Goal: Task Accomplishment & Management: Manage account settings

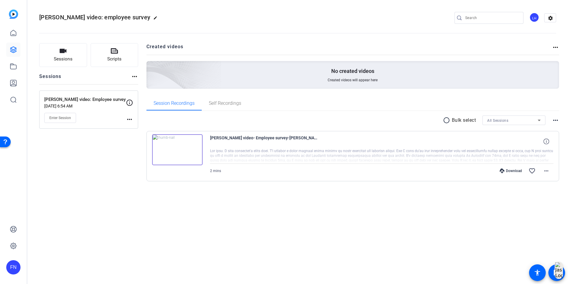
click at [415, 234] on div "Brent video: employee survey edit LH settings Sessions Scripts Sessions more_ho…" at bounding box center [297, 142] width 541 height 284
click at [184, 144] on img at bounding box center [177, 149] width 51 height 31
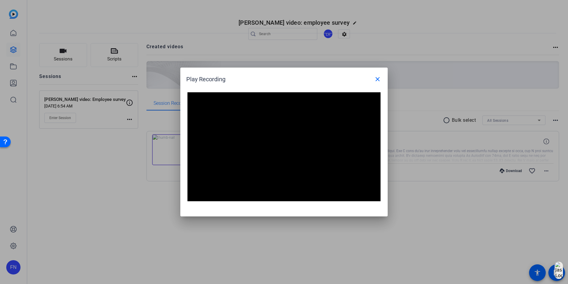
click at [383, 249] on div at bounding box center [284, 142] width 568 height 284
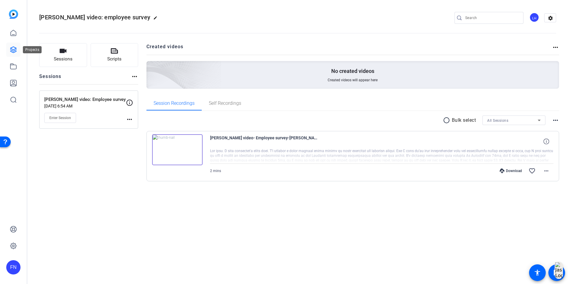
click at [14, 49] on icon at bounding box center [13, 50] width 6 height 6
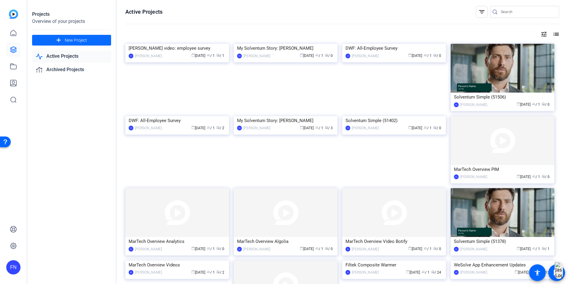
click at [88, 41] on span at bounding box center [71, 40] width 79 height 14
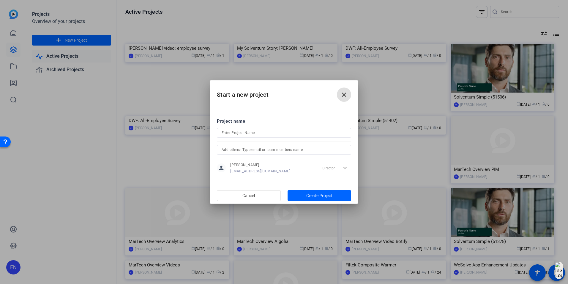
click at [267, 133] on input at bounding box center [284, 132] width 125 height 7
type input "B"
type input "Employee survey: Brent Boucher"
click at [308, 195] on span "Create Project" at bounding box center [319, 195] width 26 height 6
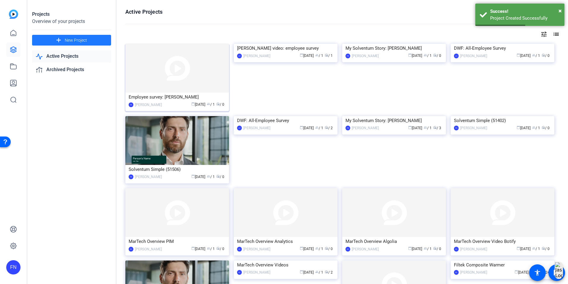
click at [148, 82] on img at bounding box center [177, 68] width 104 height 49
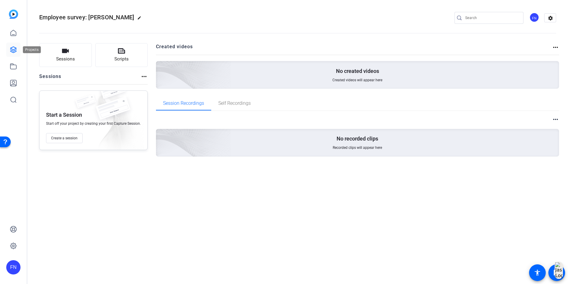
click at [15, 54] on link at bounding box center [13, 50] width 14 height 14
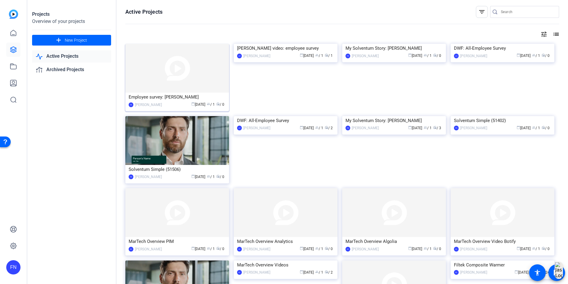
click at [194, 78] on img at bounding box center [177, 68] width 104 height 49
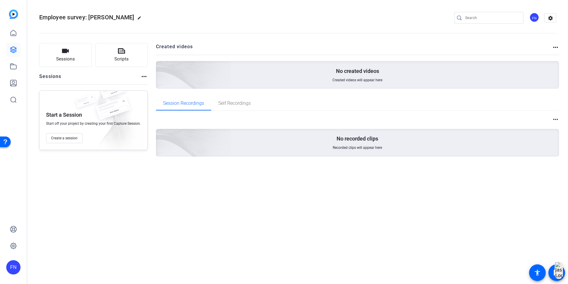
click at [556, 47] on mat-icon "more_horiz" at bounding box center [555, 47] width 7 height 7
click at [551, 20] on div at bounding box center [284, 142] width 568 height 284
click at [551, 21] on mat-icon "settings" at bounding box center [551, 18] width 12 height 9
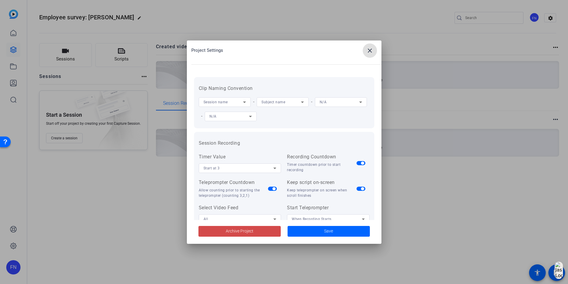
click at [259, 234] on span at bounding box center [240, 231] width 82 height 14
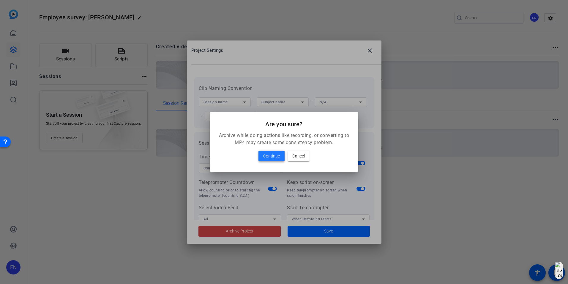
click at [276, 152] on span at bounding box center [272, 156] width 26 height 14
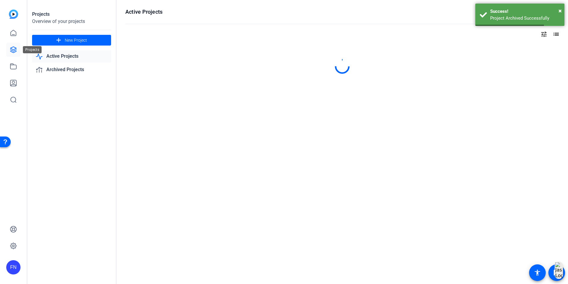
click at [9, 52] on link at bounding box center [13, 50] width 14 height 14
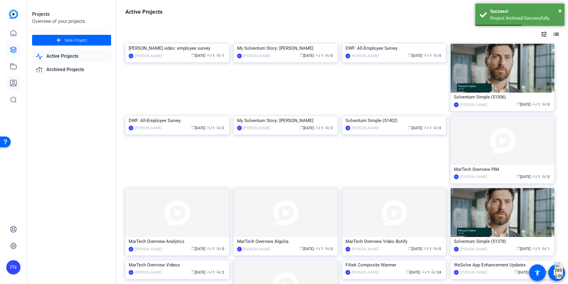
click at [18, 89] on link at bounding box center [13, 83] width 14 height 14
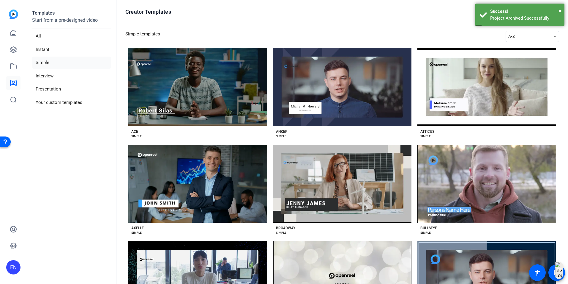
click at [71, 108] on aside "Templates Start from a pre-designed video All Instant Simple Interview Presenta…" at bounding box center [71, 142] width 89 height 284
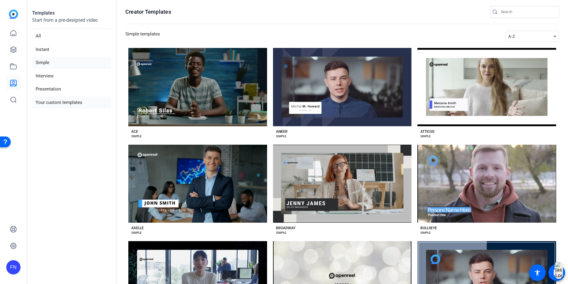
click at [71, 106] on li "Your custom templates" at bounding box center [71, 102] width 79 height 12
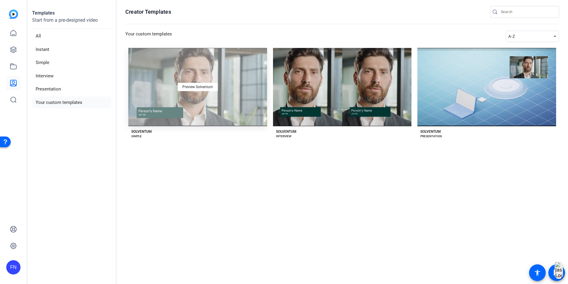
click at [188, 98] on div "Preview Solventum" at bounding box center [197, 87] width 139 height 78
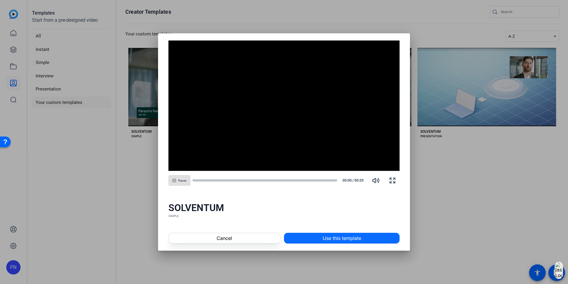
click at [339, 235] on span "Use this template" at bounding box center [342, 237] width 39 height 7
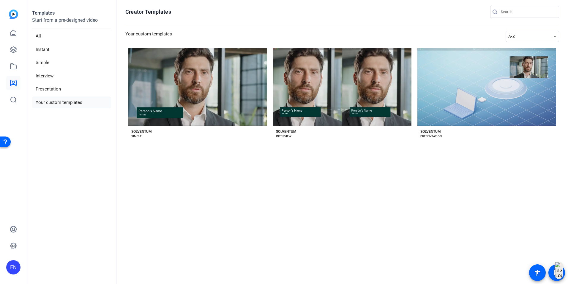
click at [15, 266] on div "FN" at bounding box center [13, 267] width 14 height 14
drag, startPoint x: 15, startPoint y: 266, endPoint x: 77, endPoint y: 260, distance: 62.2
click at [77, 260] on mat-icon "logout" at bounding box center [73, 261] width 7 height 7
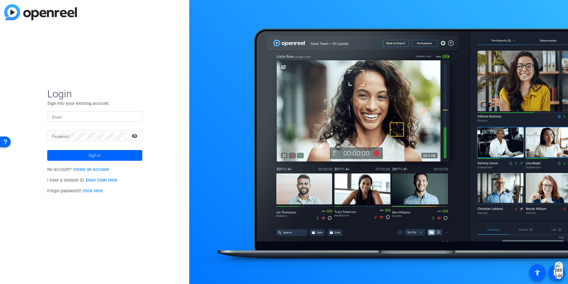
click at [103, 139] on div at bounding box center [89, 135] width 75 height 10
click at [75, 117] on input "Email" at bounding box center [95, 116] width 86 height 7
paste input "lhenry-moss@solventum.com"
type input "lhenry-moss@solventum.com"
click at [47, 143] on mat-form-field "Password visibility_off" at bounding box center [94, 139] width 95 height 19
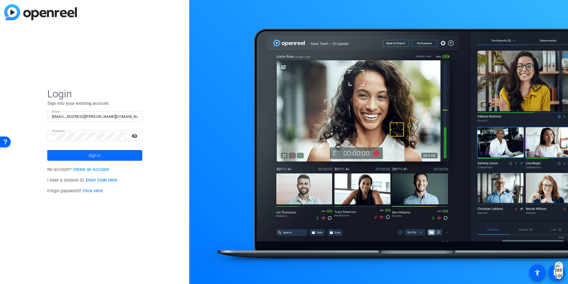
click at [67, 156] on span at bounding box center [94, 155] width 95 height 14
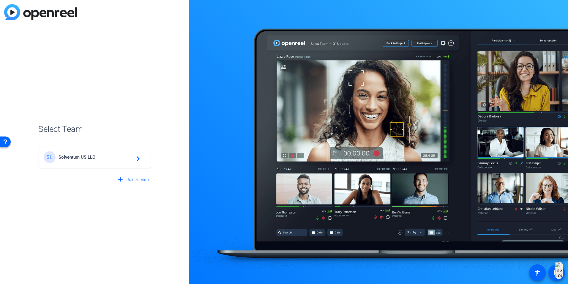
click at [117, 152] on div "SL Solventum US LLC navigate_next" at bounding box center [95, 157] width 102 height 12
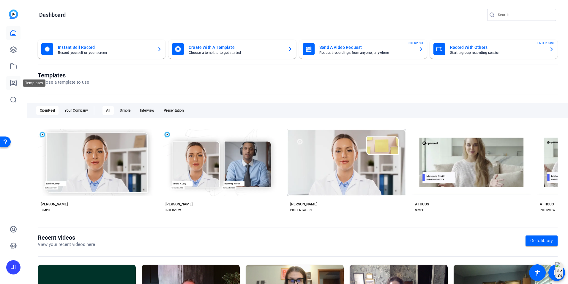
click at [15, 80] on icon at bounding box center [13, 83] width 6 height 6
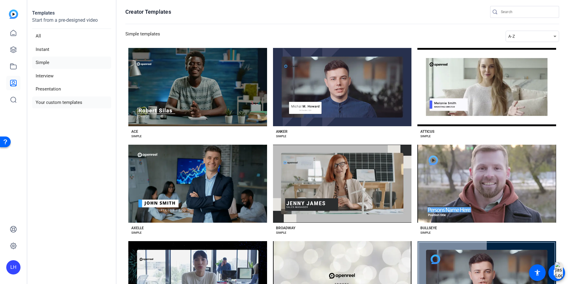
click at [73, 100] on li "Your custom templates" at bounding box center [71, 102] width 79 height 12
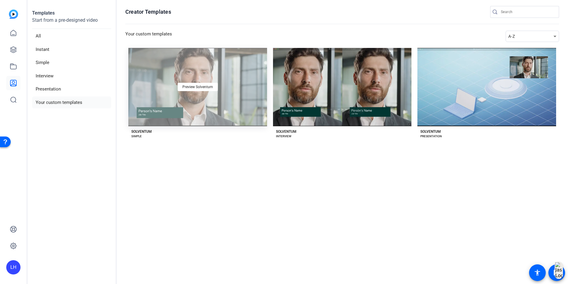
click at [157, 74] on div "Preview Solventum" at bounding box center [197, 87] width 139 height 78
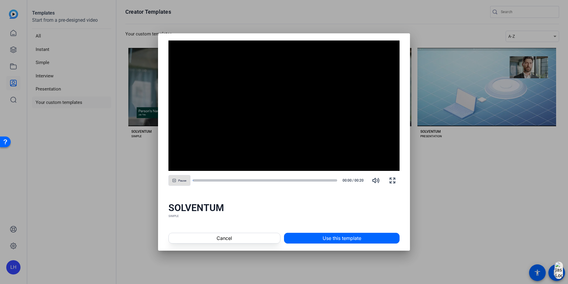
click at [325, 238] on span "Use this template" at bounding box center [342, 237] width 39 height 7
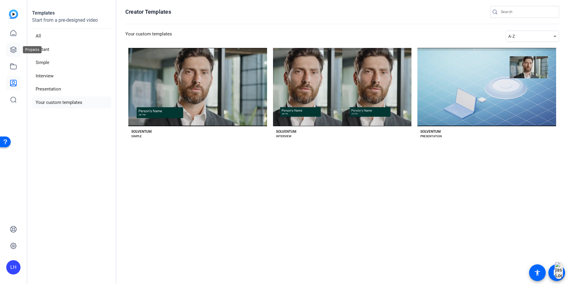
click at [15, 48] on icon at bounding box center [13, 50] width 6 height 6
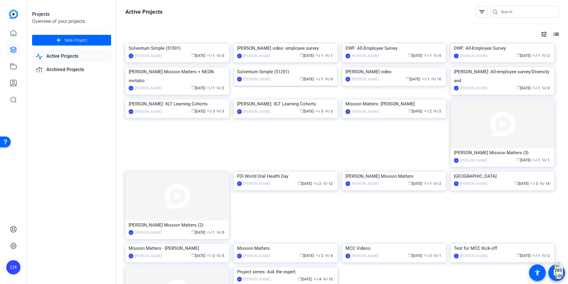
click at [285, 67] on img at bounding box center [286, 67] width 104 height 0
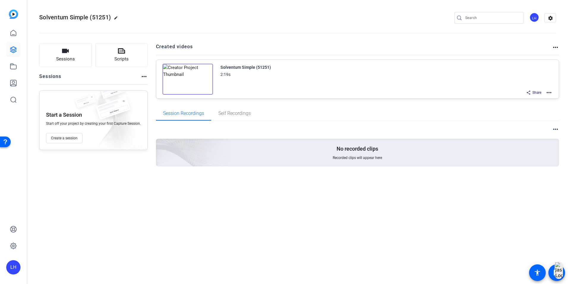
click at [186, 73] on img at bounding box center [188, 79] width 51 height 31
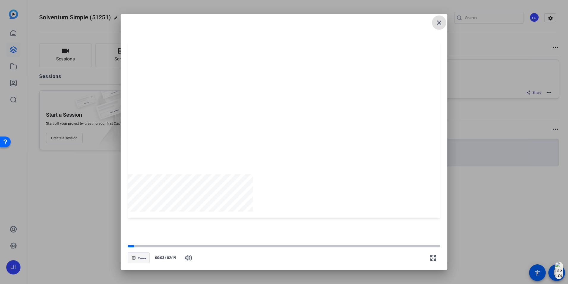
click at [137, 260] on span "button" at bounding box center [138, 257] width 21 height 14
click at [139, 245] on div at bounding box center [147, 245] width 38 height 3
click at [137, 255] on span "button" at bounding box center [138, 257] width 21 height 14
click at [401, 245] on div at bounding box center [284, 245] width 313 height 3
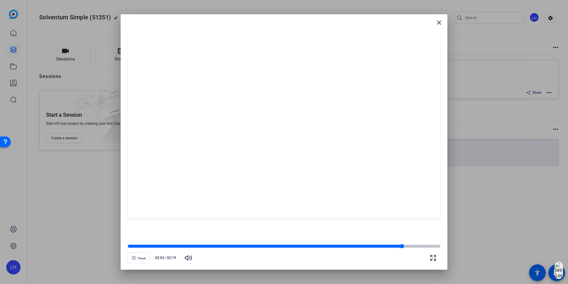
click at [428, 245] on div at bounding box center [284, 245] width 313 height 3
drag, startPoint x: 385, startPoint y: 165, endPoint x: 388, endPoint y: 0, distance: 165.0
click at [385, 165] on div at bounding box center [284, 130] width 313 height 176
click at [437, 25] on mat-icon "close" at bounding box center [439, 22] width 7 height 7
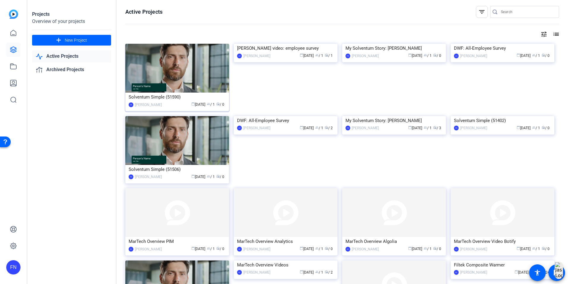
click at [200, 78] on img at bounding box center [177, 68] width 104 height 49
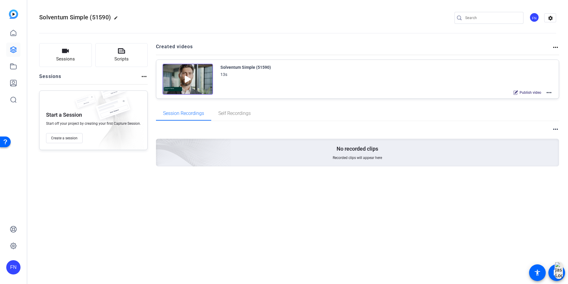
click at [554, 48] on mat-icon "more_horiz" at bounding box center [555, 47] width 7 height 7
click at [553, 46] on div at bounding box center [284, 142] width 568 height 284
click at [551, 17] on mat-icon "settings" at bounding box center [551, 18] width 12 height 9
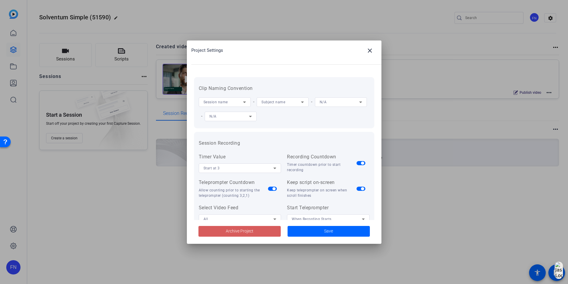
click at [241, 233] on span "Archive Project" at bounding box center [240, 231] width 28 height 6
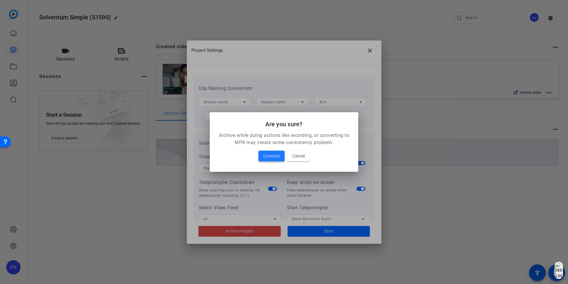
click at [263, 157] on span "Continue" at bounding box center [271, 155] width 17 height 7
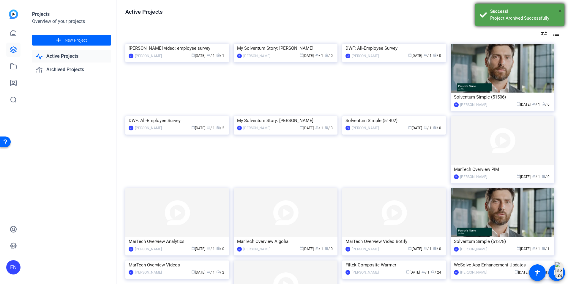
click at [560, 11] on span "×" at bounding box center [560, 10] width 3 height 7
